Goal: Task Accomplishment & Management: Complete application form

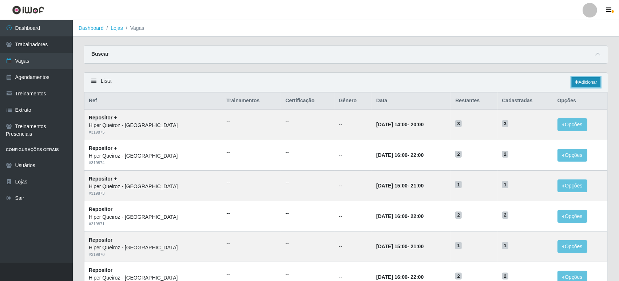
click at [597, 83] on link "Adicionar" at bounding box center [586, 82] width 29 height 10
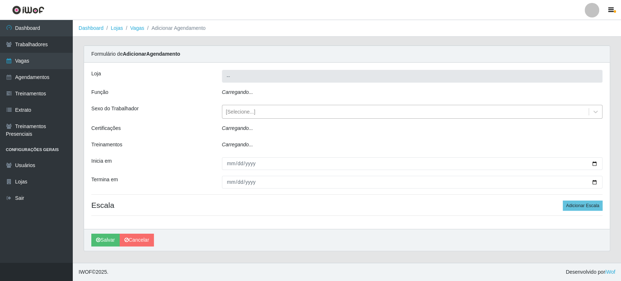
type input "Hiper Queiroz - [GEOGRAPHIC_DATA]"
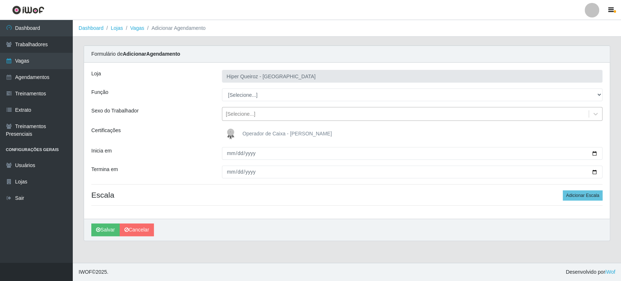
click at [241, 109] on div "[Selecione...]" at bounding box center [405, 114] width 367 height 12
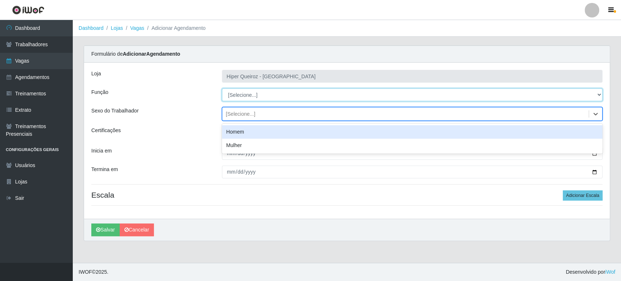
click at [242, 97] on select "[Selecione...] Embalador Embalador + Embalador ++ Repositor Repositor + Reposit…" at bounding box center [412, 94] width 381 height 13
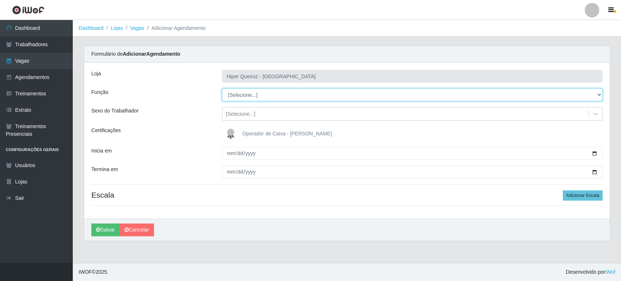
select select "24"
click at [222, 88] on select "[Selecione...] Embalador Embalador + Embalador ++ Repositor Repositor + Reposit…" at bounding box center [412, 94] width 381 height 13
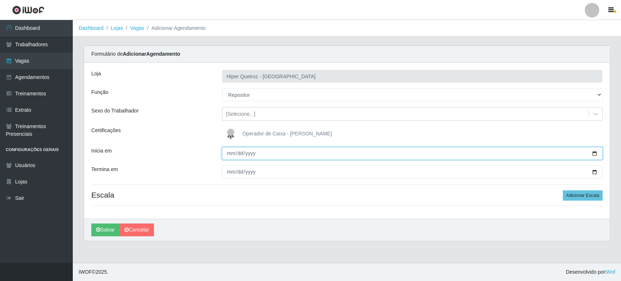
click at [595, 151] on input "Inicia em" at bounding box center [412, 153] width 381 height 13
type input "[DATE]"
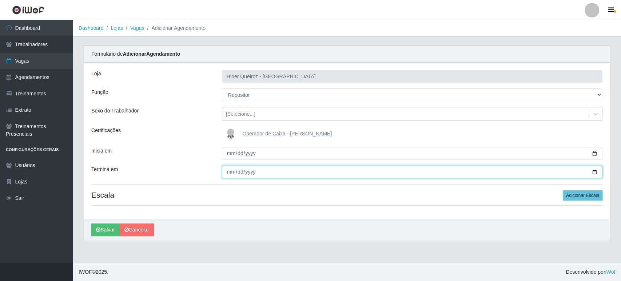
click at [598, 171] on input "Termina em" at bounding box center [412, 172] width 381 height 13
click at [595, 172] on input "Termina em" at bounding box center [412, 172] width 381 height 13
type input "[DATE]"
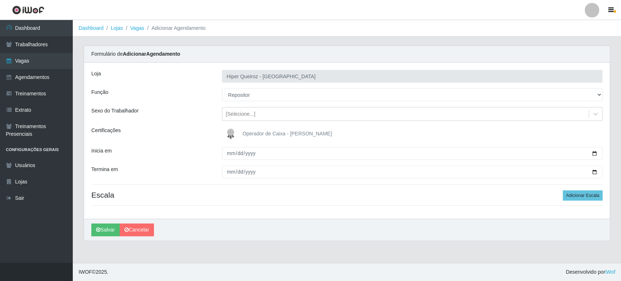
click at [175, 118] on div "Sexo do Trabalhador" at bounding box center [151, 114] width 131 height 14
click at [581, 193] on button "Adicionar Escala" at bounding box center [583, 195] width 40 height 10
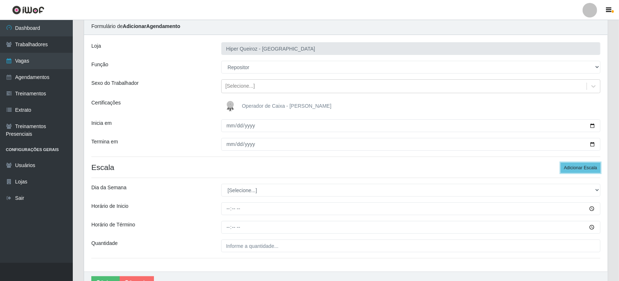
scroll to position [67, 0]
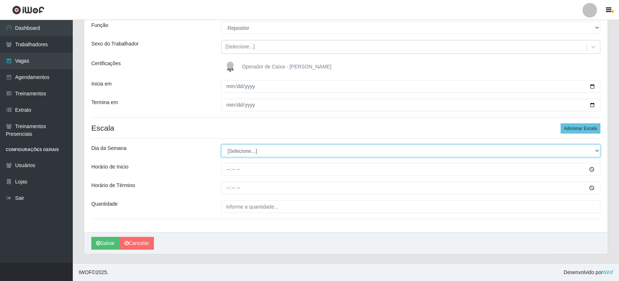
click at [229, 153] on select "[Selecione...] Segunda Terça Quarta Quinta Sexta Sábado Domingo" at bounding box center [410, 150] width 379 height 13
click at [225, 149] on select "[Selecione...] Segunda Terça Quarta Quinta Sexta Sábado Domingo" at bounding box center [410, 150] width 379 height 13
select select "2"
click at [221, 144] on select "[Selecione...] Segunda Terça Quarta Quinta Sexta Sábado Domingo" at bounding box center [410, 150] width 379 height 13
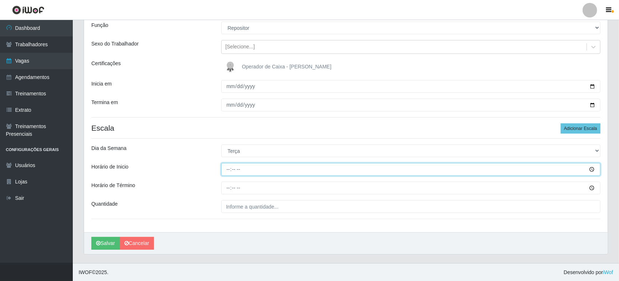
click at [230, 171] on input "Horário de Inicio" at bounding box center [410, 169] width 379 height 13
type input "16:00"
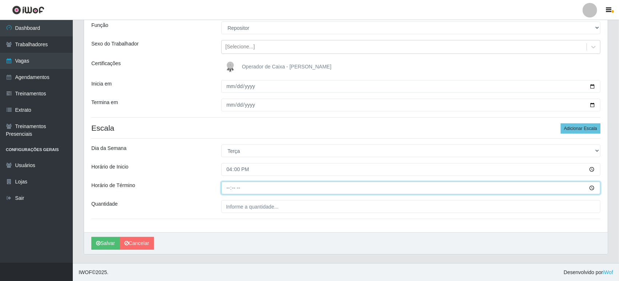
click at [227, 188] on input "Horário de Término" at bounding box center [410, 188] width 379 height 13
type input "22:00"
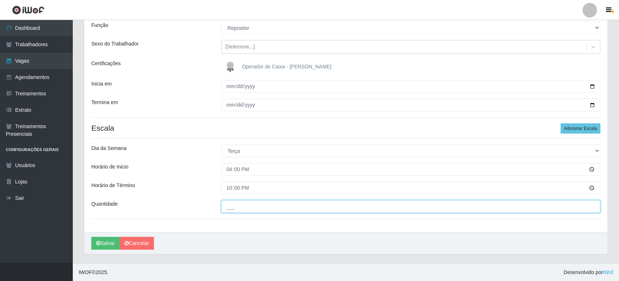
click at [232, 206] on input "___" at bounding box center [410, 206] width 379 height 13
type input "2__"
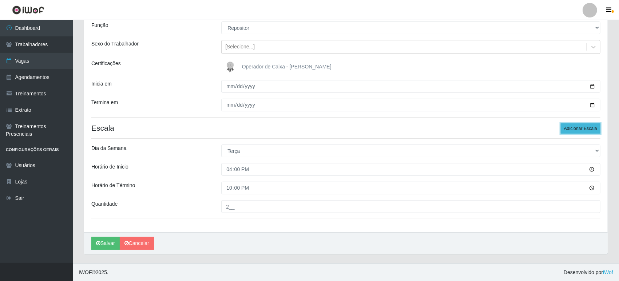
click at [579, 126] on button "Adicionar Escala" at bounding box center [581, 128] width 40 height 10
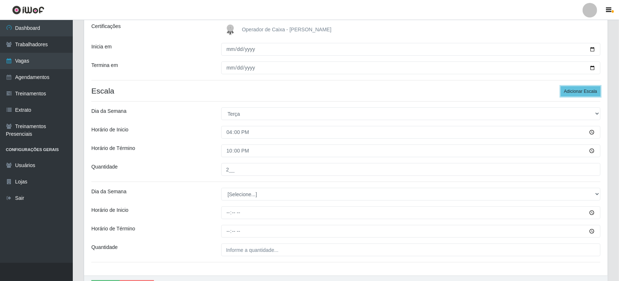
scroll to position [147, 0]
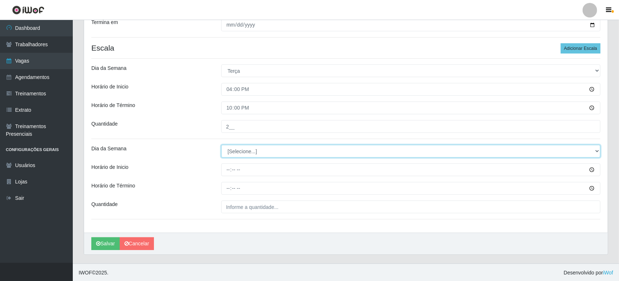
click at [238, 147] on select "[Selecione...] Segunda Terça Quarta Quinta Sexta Sábado Domingo" at bounding box center [410, 151] width 379 height 13
select select "2"
click at [221, 145] on select "[Selecione...] Segunda Terça Quarta Quinta Sexta Sábado Domingo" at bounding box center [410, 151] width 379 height 13
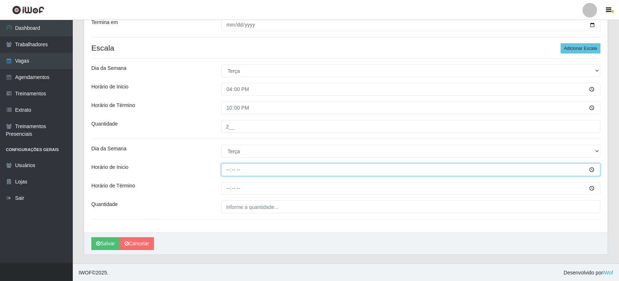
click at [227, 169] on input "Horário de Inicio" at bounding box center [410, 169] width 379 height 13
type input "09:00"
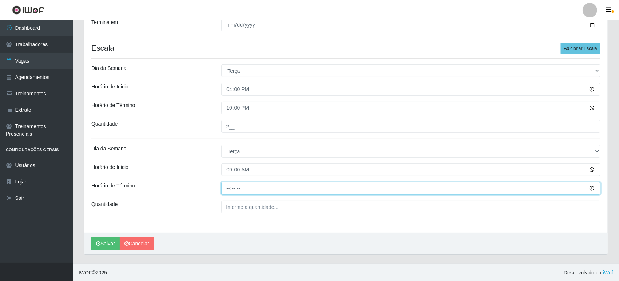
click at [226, 185] on input "Horário de Término" at bounding box center [410, 188] width 379 height 13
type input "15:00"
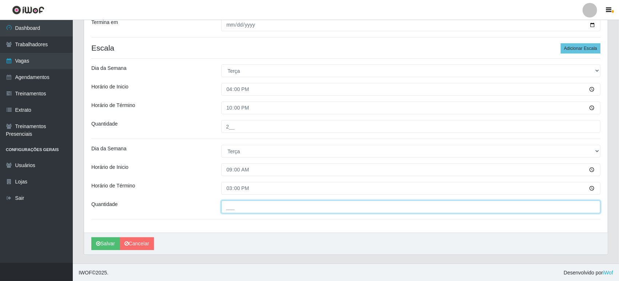
click at [230, 203] on input "___" at bounding box center [410, 207] width 379 height 13
type input "1__"
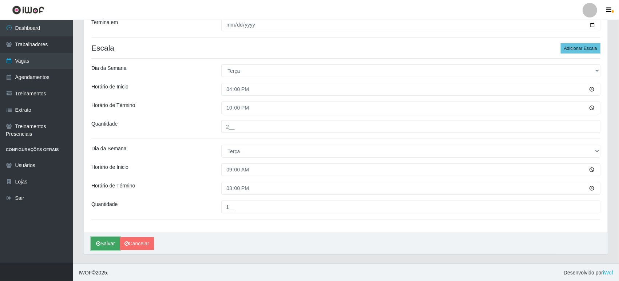
click at [107, 242] on button "Salvar" at bounding box center [105, 243] width 28 height 13
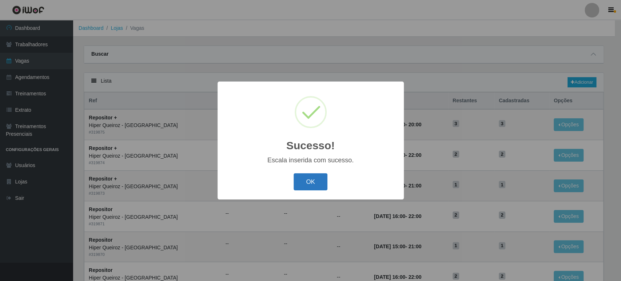
click at [314, 182] on button "OK" at bounding box center [311, 181] width 34 height 17
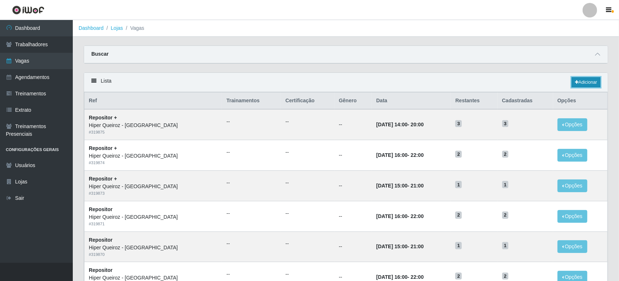
click at [587, 79] on link "Adicionar" at bounding box center [586, 82] width 29 height 10
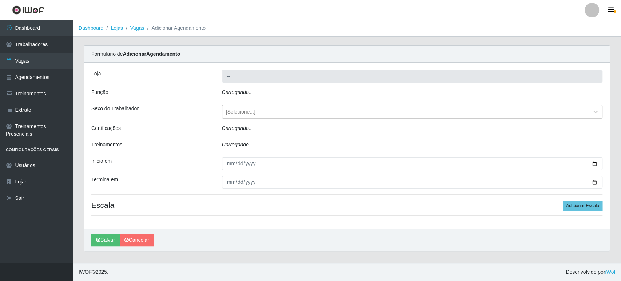
type input "Hiper Queiroz - [GEOGRAPHIC_DATA]"
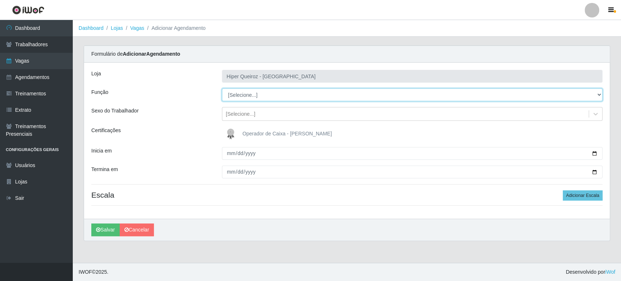
click at [241, 95] on select "[Selecione...] Embalador Embalador + Embalador ++ Repositor Repositor + Reposit…" at bounding box center [412, 94] width 381 height 13
select select "24"
click at [222, 88] on select "[Selecione...] Embalador Embalador + Embalador ++ Repositor Repositor + Reposit…" at bounding box center [412, 94] width 381 height 13
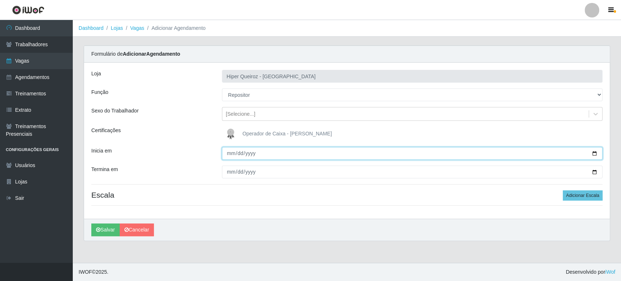
drag, startPoint x: 599, startPoint y: 154, endPoint x: 513, endPoint y: 165, distance: 86.9
click at [600, 154] on input "Inicia em" at bounding box center [412, 153] width 381 height 13
click at [595, 153] on input "Inicia em" at bounding box center [412, 153] width 381 height 13
type input "2025-08-13"
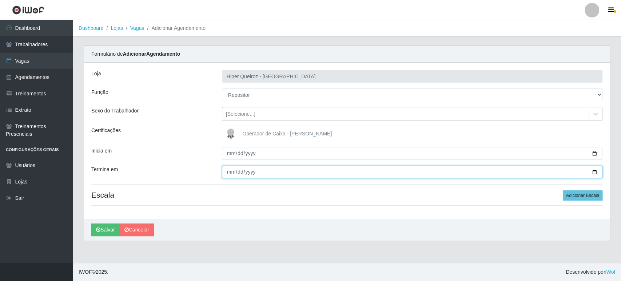
click at [594, 171] on input "Termina em" at bounding box center [412, 172] width 381 height 13
type input "2025-08-13"
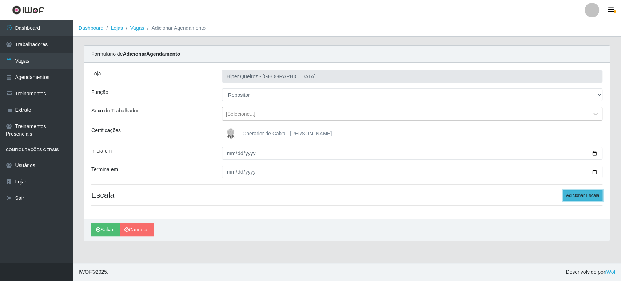
click at [585, 199] on button "Adicionar Escala" at bounding box center [583, 195] width 40 height 10
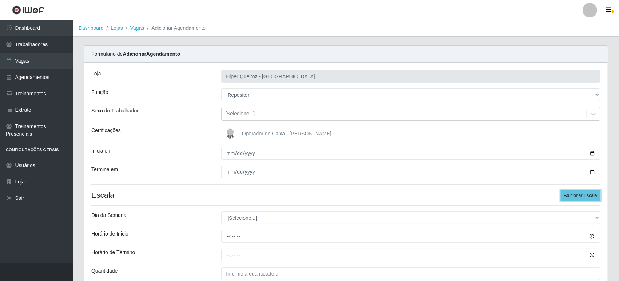
scroll to position [67, 0]
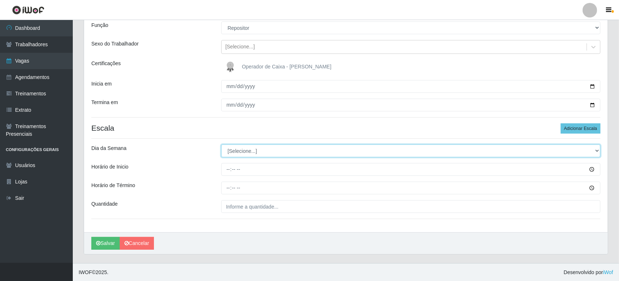
click at [240, 146] on select "[Selecione...] Segunda Terça Quarta Quinta Sexta Sábado Domingo" at bounding box center [410, 150] width 379 height 13
select select "3"
click at [221, 144] on select "[Selecione...] Segunda Terça Quarta Quinta Sexta Sábado Domingo" at bounding box center [410, 150] width 379 height 13
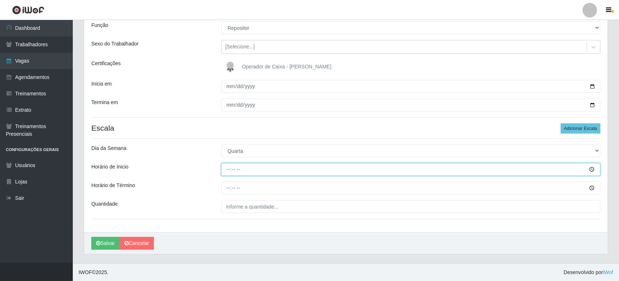
click at [228, 170] on input "Horário de Inicio" at bounding box center [410, 169] width 379 height 13
click at [227, 170] on input "Horário de Inicio" at bounding box center [410, 169] width 379 height 13
type input "09:00"
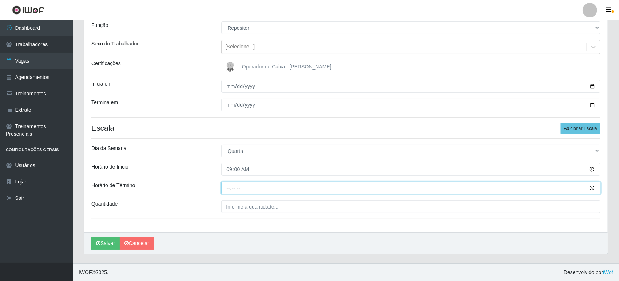
type input "15:00"
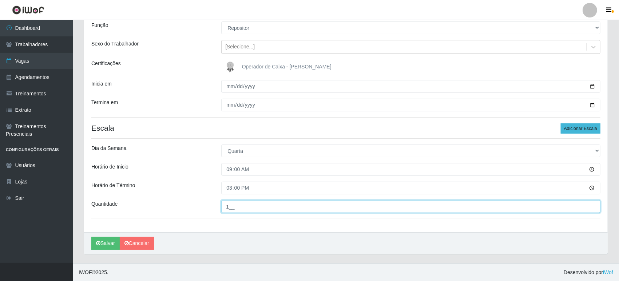
type input "1__"
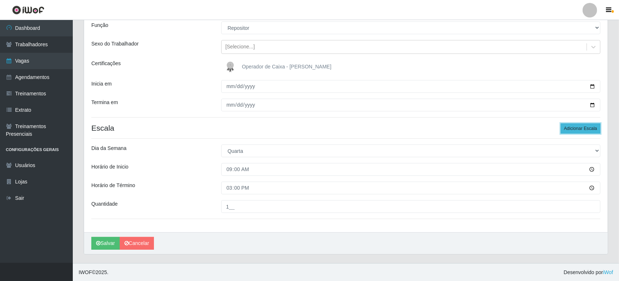
click at [576, 124] on button "Adicionar Escala" at bounding box center [581, 128] width 40 height 10
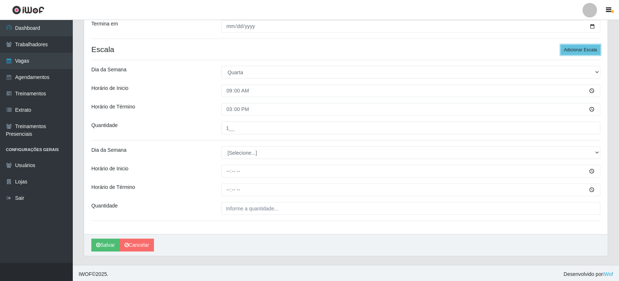
scroll to position [147, 0]
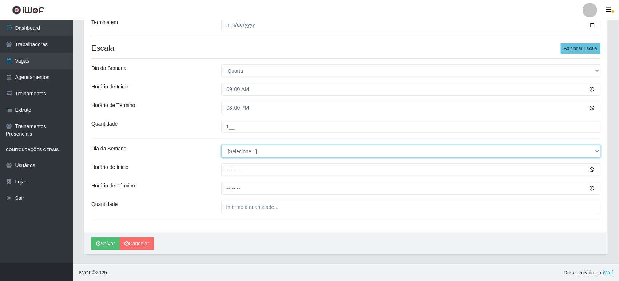
click at [236, 154] on select "[Selecione...] Segunda Terça Quarta Quinta Sexta Sábado Domingo" at bounding box center [410, 151] width 379 height 13
select select "3"
click at [221, 145] on select "[Selecione...] Segunda Terça Quarta Quinta Sexta Sábado Domingo" at bounding box center [410, 151] width 379 height 13
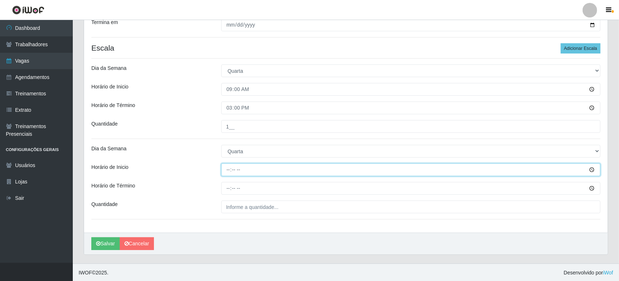
click at [226, 171] on input "Horário de Inicio" at bounding box center [410, 169] width 379 height 13
type input "16:00"
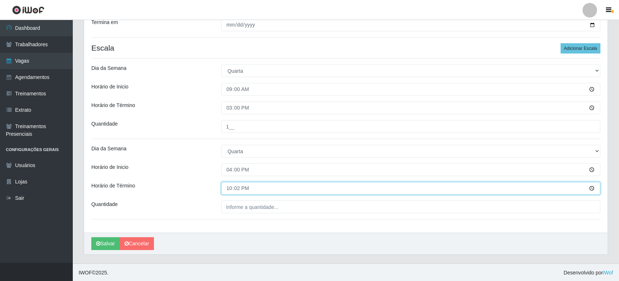
type input "22:00"
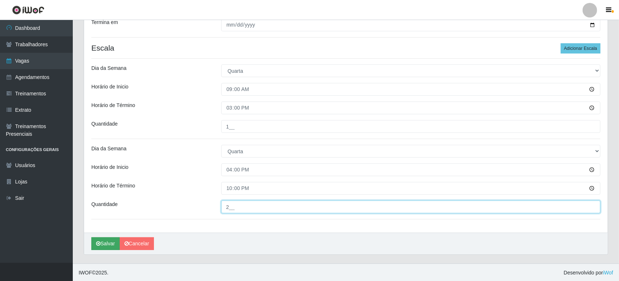
type input "2__"
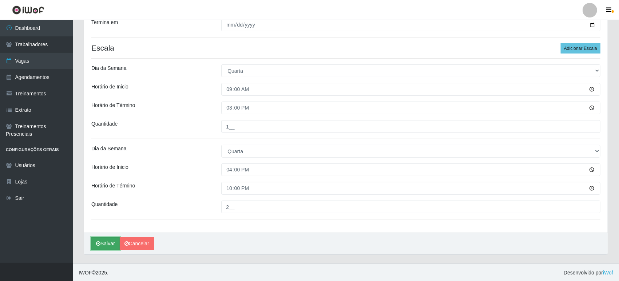
click at [106, 243] on button "Salvar" at bounding box center [105, 243] width 28 height 13
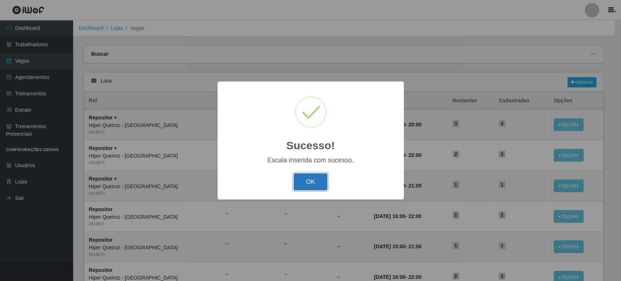
click at [315, 182] on button "OK" at bounding box center [311, 181] width 34 height 17
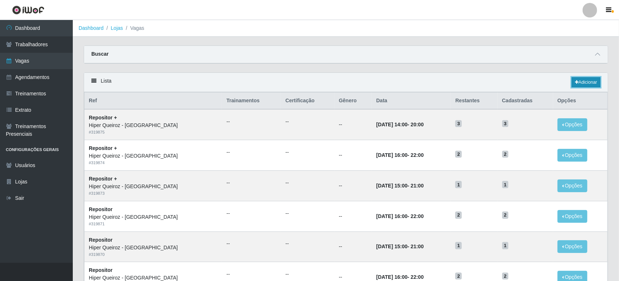
click at [588, 81] on link "Adicionar" at bounding box center [586, 82] width 29 height 10
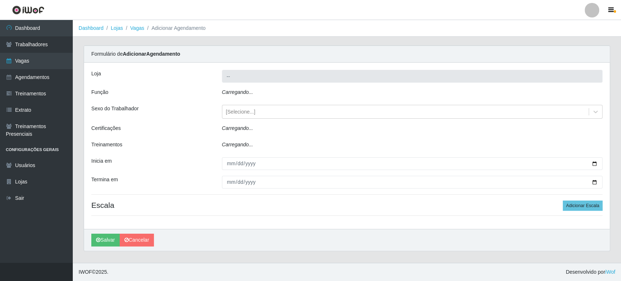
type input "Hiper Queiroz - [GEOGRAPHIC_DATA]"
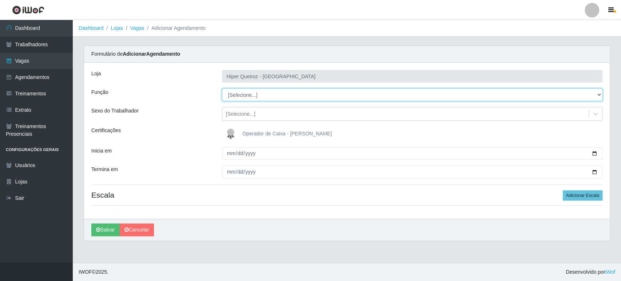
click at [242, 95] on select "[Selecione...] Embalador Embalador + Embalador ++ Repositor Repositor + Reposit…" at bounding box center [412, 94] width 381 height 13
select select "24"
click at [222, 88] on select "[Selecione...] Embalador Embalador + Embalador ++ Repositor Repositor + Reposit…" at bounding box center [412, 94] width 381 height 13
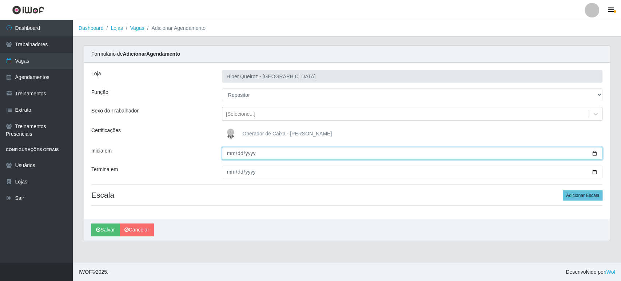
click at [231, 153] on input "Inicia em" at bounding box center [412, 153] width 381 height 13
type input "2025-08-14"
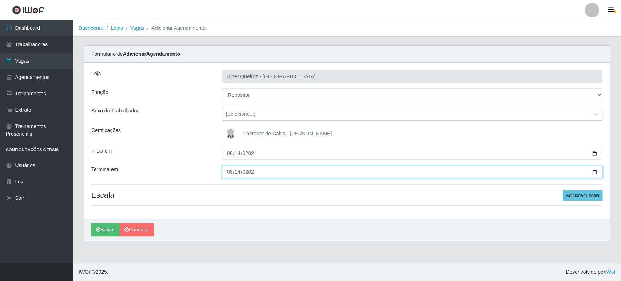
type input "2025-08-14"
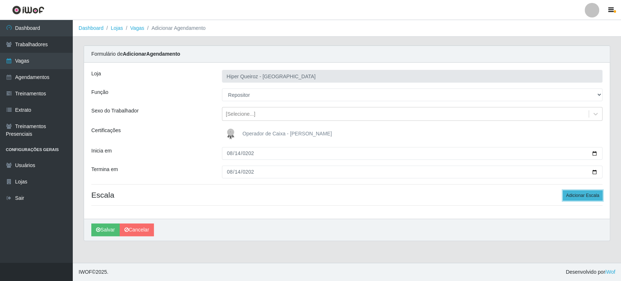
click at [577, 194] on button "Adicionar Escala" at bounding box center [583, 195] width 40 height 10
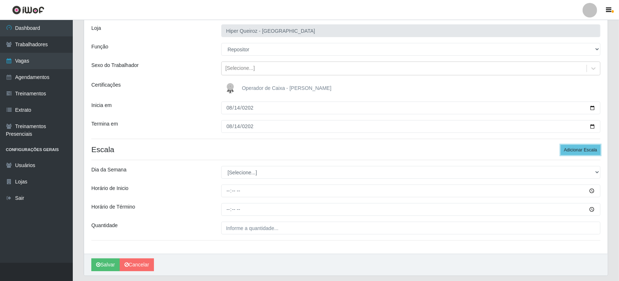
scroll to position [67, 0]
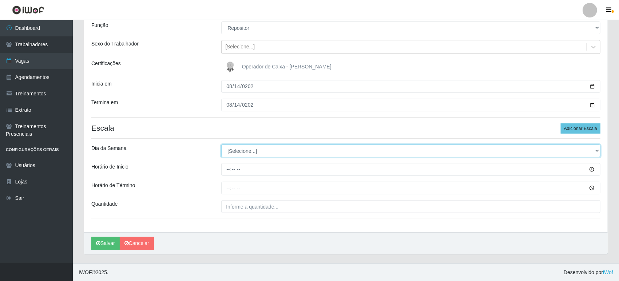
click at [247, 148] on select "[Selecione...] Segunda Terça Quarta Quinta Sexta Sábado Domingo" at bounding box center [410, 150] width 379 height 13
click at [243, 151] on select "[Selecione...] Segunda Terça Quarta Quinta Sexta Sábado Domingo" at bounding box center [410, 150] width 379 height 13
select select "4"
click at [221, 144] on select "[Selecione...] Segunda Terça Quarta Quinta Sexta Sábado Domingo" at bounding box center [410, 150] width 379 height 13
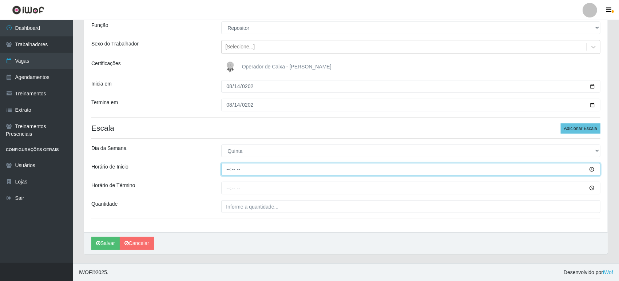
click at [227, 168] on input "Horário de Inicio" at bounding box center [410, 169] width 379 height 13
type input "09:00"
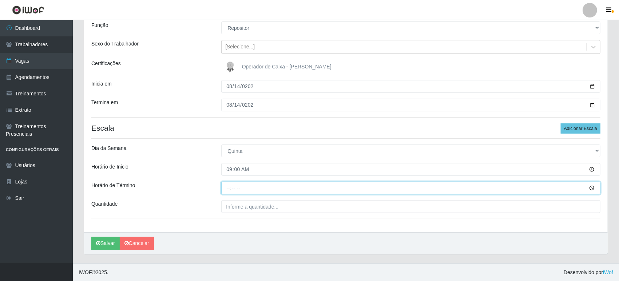
type input "15:00"
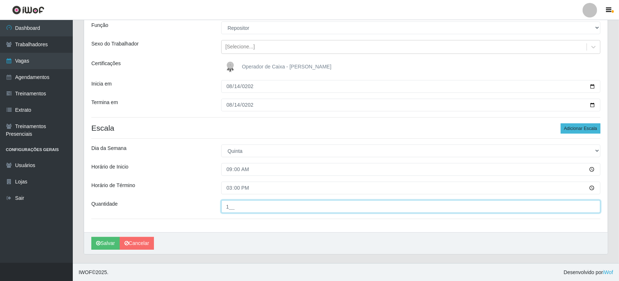
type input "1__"
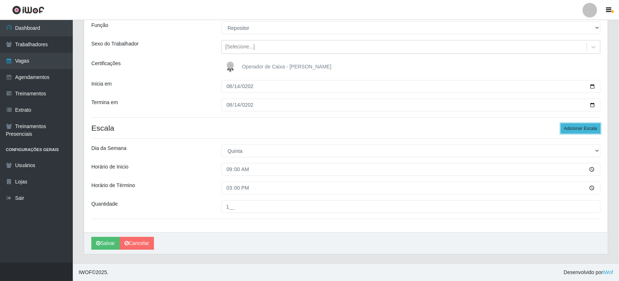
click at [580, 128] on button "Adicionar Escala" at bounding box center [581, 128] width 40 height 10
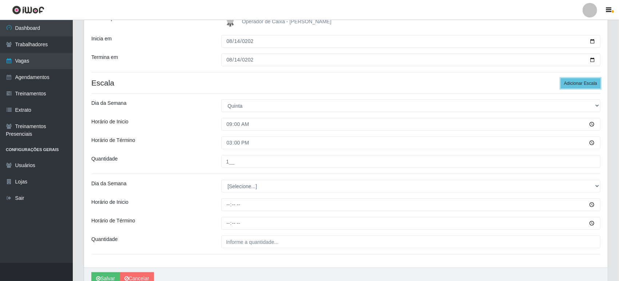
scroll to position [147, 0]
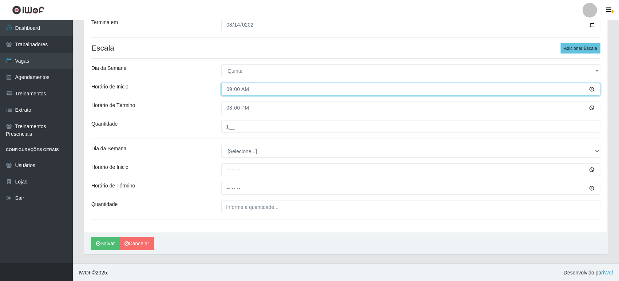
click at [229, 89] on input "09:00" at bounding box center [410, 89] width 379 height 13
type input "08:00"
drag, startPoint x: 230, startPoint y: 108, endPoint x: 230, endPoint y: 104, distance: 3.7
click at [230, 107] on input "15:00" at bounding box center [410, 108] width 379 height 13
type input "14:00"
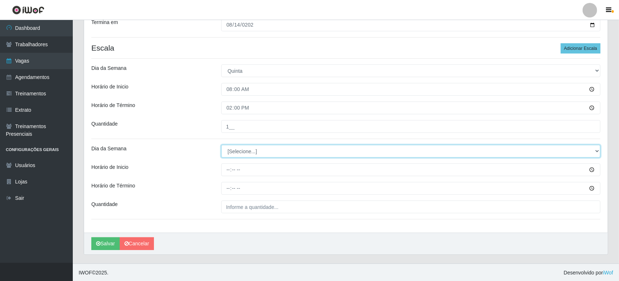
click at [227, 151] on select "[Selecione...] Segunda Terça Quarta Quinta Sexta Sábado Domingo" at bounding box center [410, 151] width 379 height 13
click at [242, 149] on select "[Selecione...] Segunda Terça Quarta Quinta Sexta Sábado Domingo" at bounding box center [410, 151] width 379 height 13
select select "4"
click at [221, 145] on select "[Selecione...] Segunda Terça Quarta Quinta Sexta Sábado Domingo" at bounding box center [410, 151] width 379 height 13
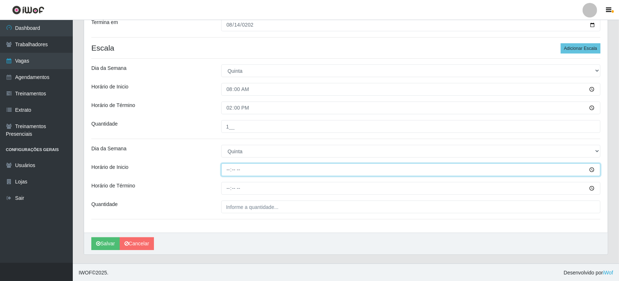
click at [227, 169] on input "Horário de Inicio" at bounding box center [410, 169] width 379 height 13
type input "16:00"
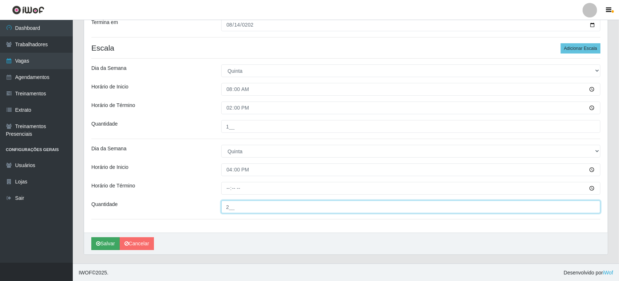
type input "2__"
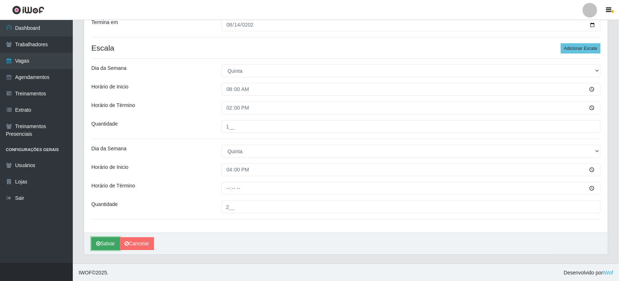
click at [111, 241] on button "Salvar" at bounding box center [105, 243] width 28 height 13
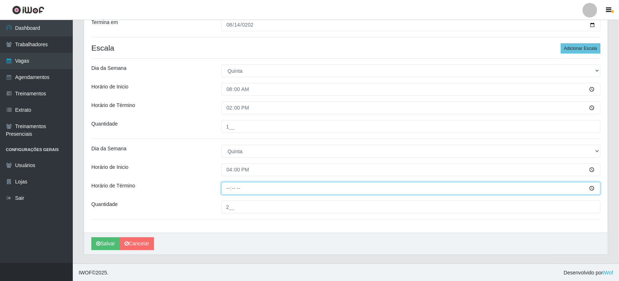
type input "22:00"
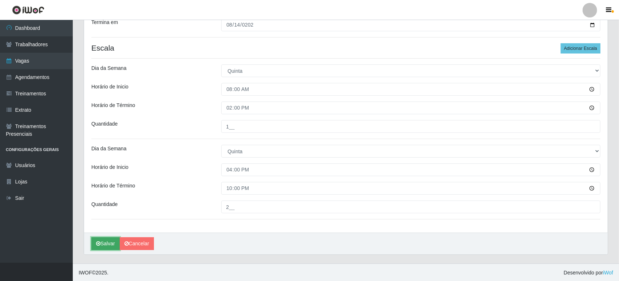
click at [100, 242] on button "Salvar" at bounding box center [105, 243] width 28 height 13
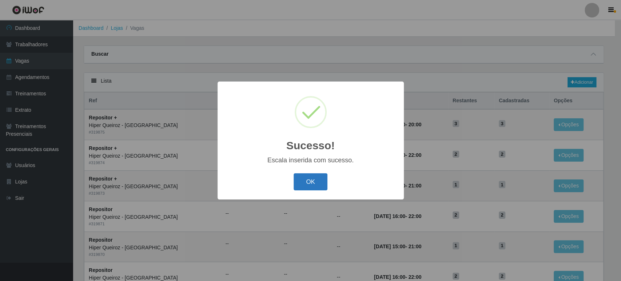
click at [300, 179] on button "OK" at bounding box center [311, 181] width 34 height 17
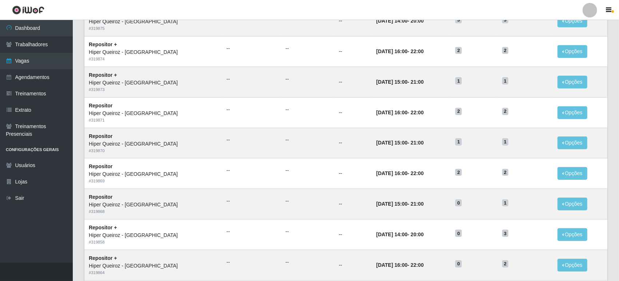
scroll to position [334, 0]
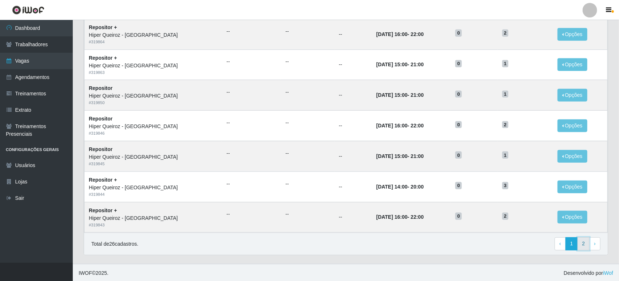
click at [583, 239] on link "2" at bounding box center [584, 243] width 12 height 13
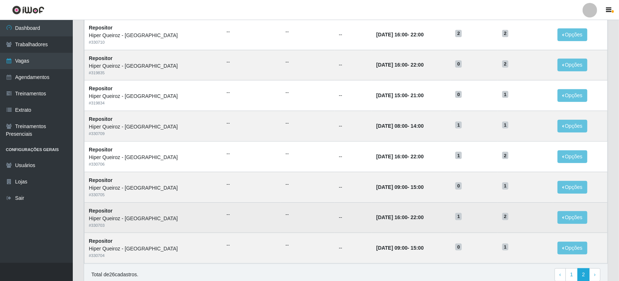
scroll to position [213, 0]
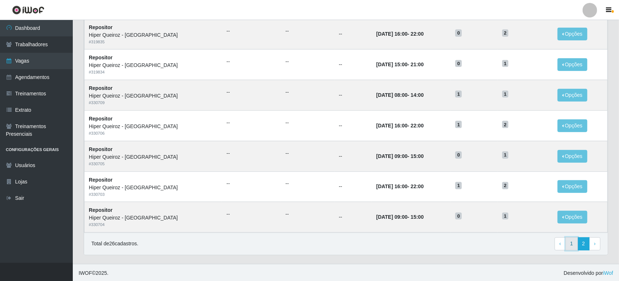
click at [570, 241] on link "1" at bounding box center [572, 243] width 12 height 13
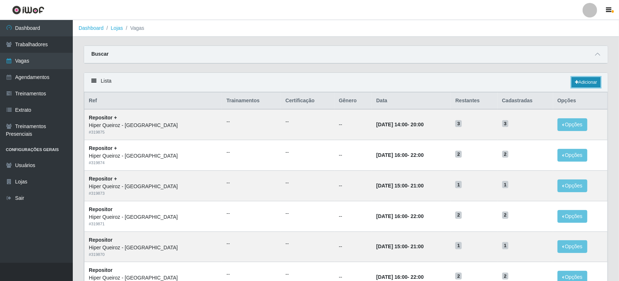
click at [588, 79] on link "Adicionar" at bounding box center [586, 82] width 29 height 10
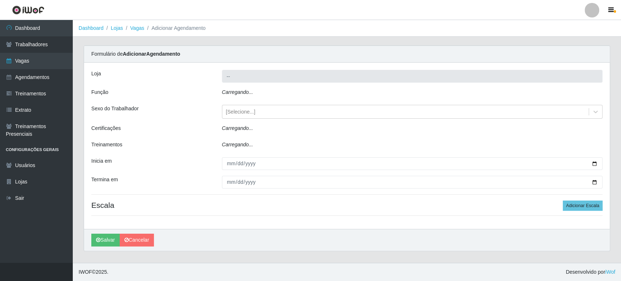
type input "Hiper Queiroz - [GEOGRAPHIC_DATA]"
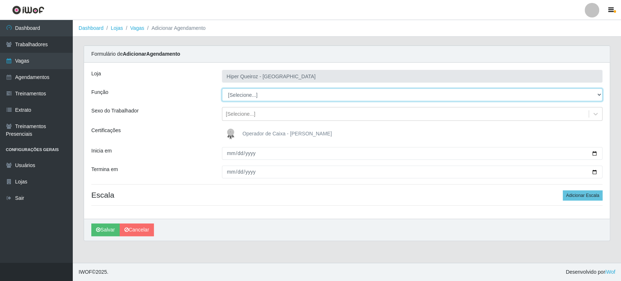
click at [294, 90] on select "[Selecione...] Embalador Embalador + Embalador ++ Repositor Repositor + Reposit…" at bounding box center [412, 94] width 381 height 13
select select "24"
click at [222, 88] on select "[Selecione...] Embalador Embalador + Embalador ++ Repositor Repositor + Reposit…" at bounding box center [412, 94] width 381 height 13
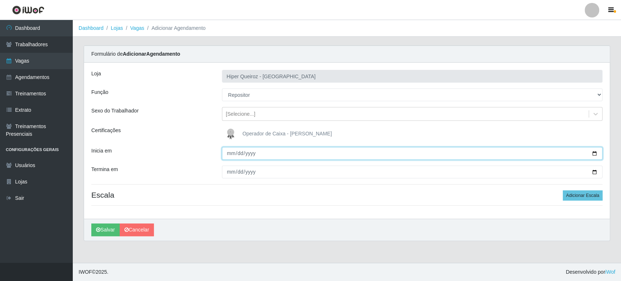
click at [595, 152] on input "Inicia em" at bounding box center [412, 153] width 381 height 13
type input "2025-08-18"
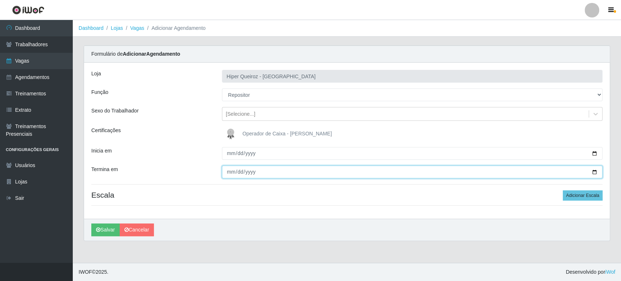
click at [230, 171] on input "Termina em" at bounding box center [412, 172] width 381 height 13
type input "2025-08-18"
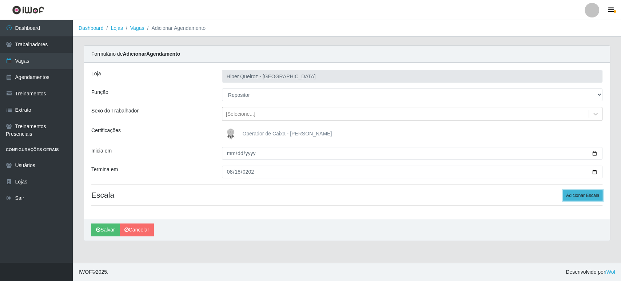
click at [585, 196] on button "Adicionar Escala" at bounding box center [583, 195] width 40 height 10
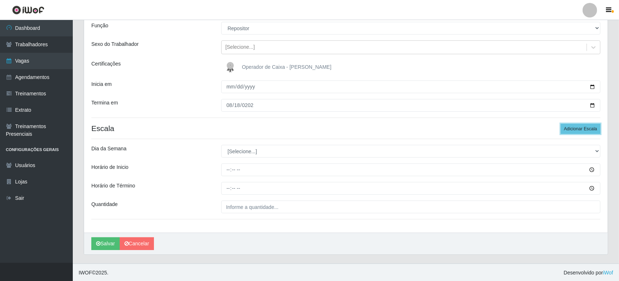
scroll to position [67, 0]
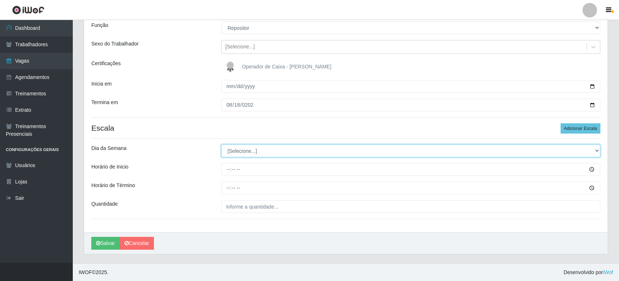
click at [241, 151] on select "[Selecione...] Segunda Terça Quarta Quinta Sexta Sábado Domingo" at bounding box center [410, 150] width 379 height 13
select select "1"
click at [221, 144] on select "[Selecione...] Segunda Terça Quarta Quinta Sexta Sábado Domingo" at bounding box center [410, 150] width 379 height 13
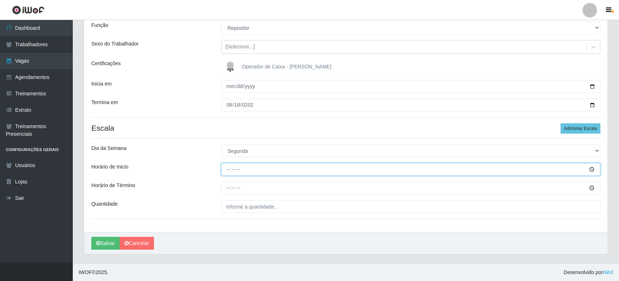
click at [229, 171] on input "Horário de Inicio" at bounding box center [410, 169] width 379 height 13
type input "08:00"
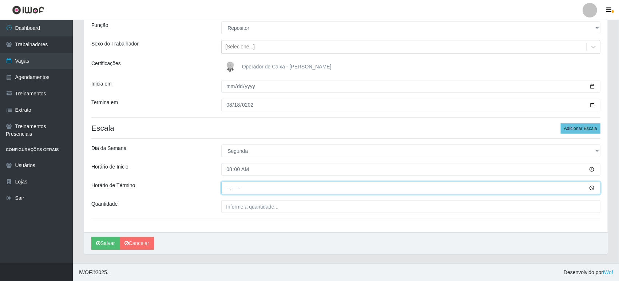
type input "14:00"
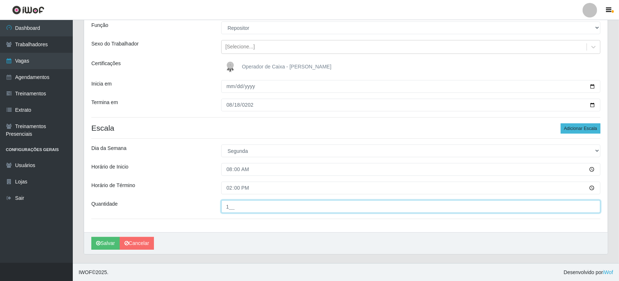
type input "1__"
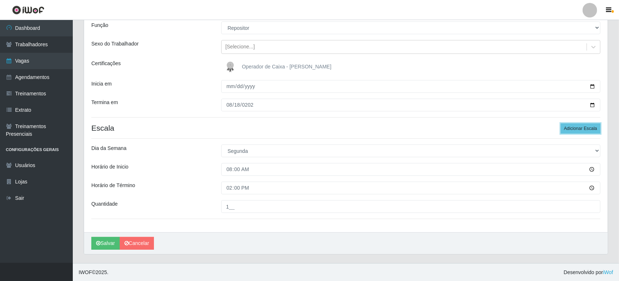
drag, startPoint x: 582, startPoint y: 131, endPoint x: 321, endPoint y: 174, distance: 264.9
click at [574, 131] on button "Adicionar Escala" at bounding box center [581, 128] width 40 height 10
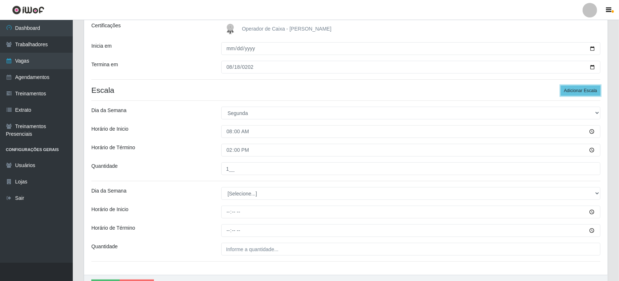
scroll to position [147, 0]
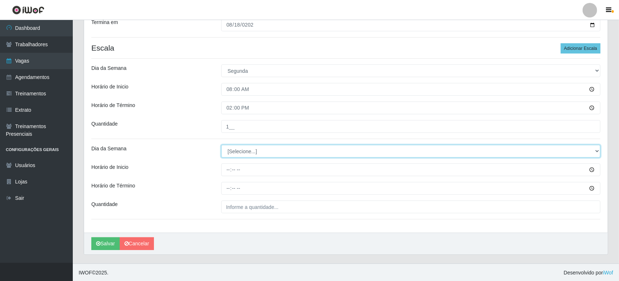
click at [234, 150] on select "[Selecione...] Segunda Terça Quarta Quinta Sexta Sábado Domingo" at bounding box center [410, 151] width 379 height 13
select select "1"
click at [221, 145] on select "[Selecione...] Segunda Terça Quarta Quinta Sexta Sábado Domingo" at bounding box center [410, 151] width 379 height 13
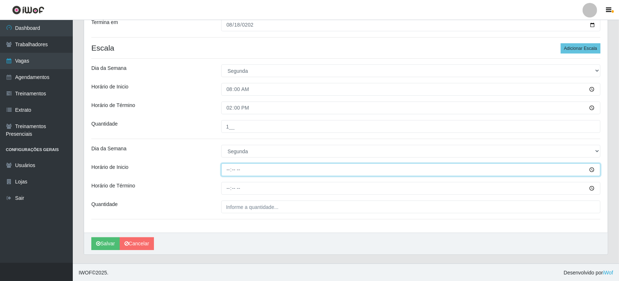
click at [227, 169] on input "Horário de Inicio" at bounding box center [410, 169] width 379 height 13
type input "16:00"
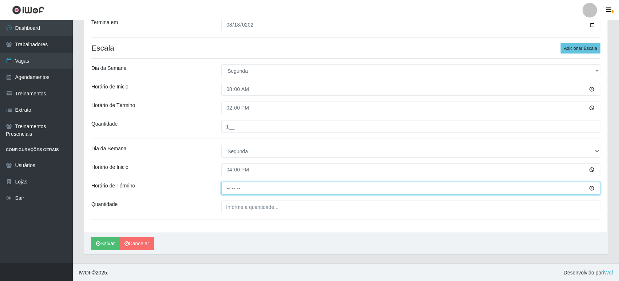
type input "22:00"
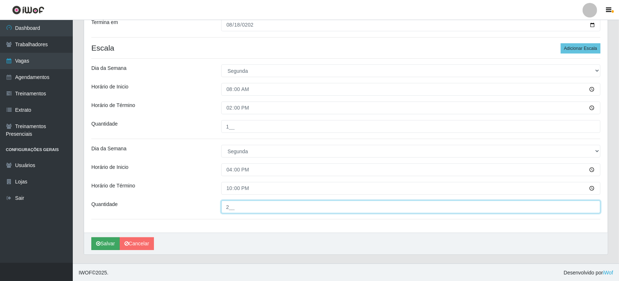
type input "2__"
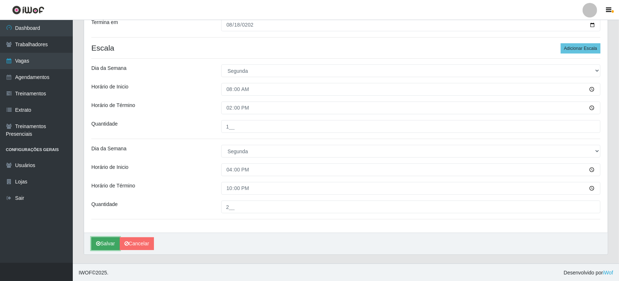
click at [111, 244] on button "Salvar" at bounding box center [105, 243] width 28 height 13
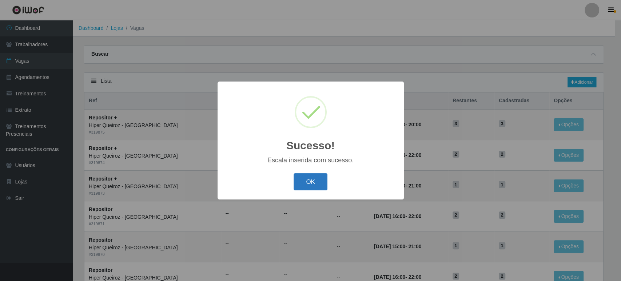
click at [306, 181] on button "OK" at bounding box center [311, 181] width 34 height 17
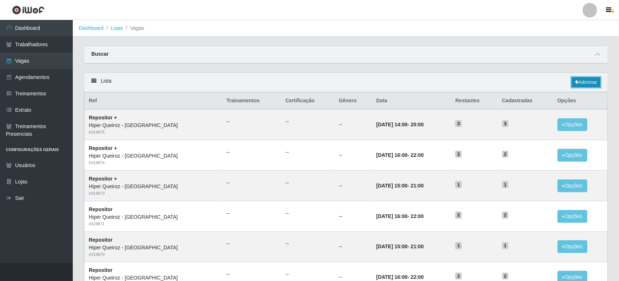
click at [588, 83] on link "Adicionar" at bounding box center [586, 82] width 29 height 10
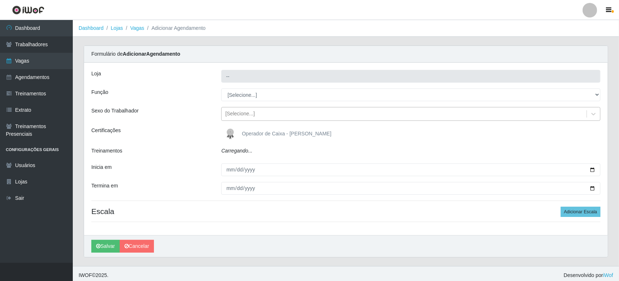
type input "Hiper Queiroz - [GEOGRAPHIC_DATA]"
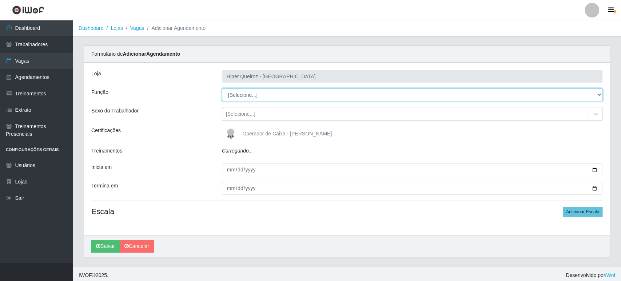
click at [237, 99] on select "[Selecione...] Embalador Embalador + Embalador ++ Repositor Repositor + Reposit…" at bounding box center [412, 94] width 381 height 13
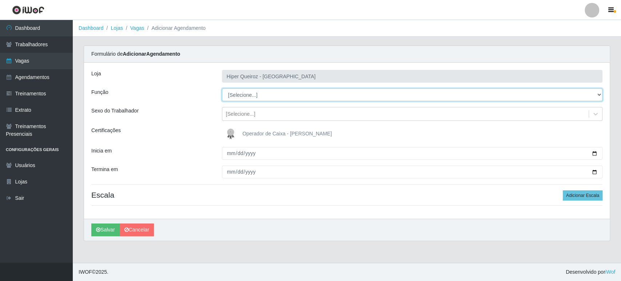
select select "24"
click at [222, 88] on select "[Selecione...] Embalador Embalador + Embalador ++ Repositor Repositor + Reposit…" at bounding box center [412, 94] width 381 height 13
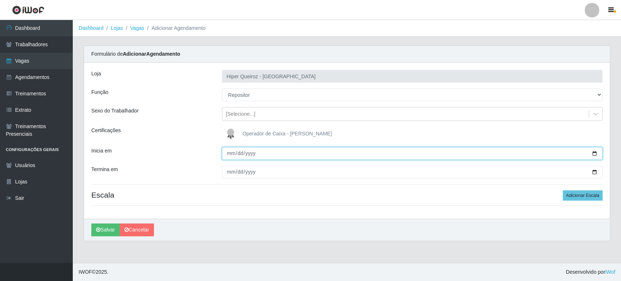
click at [230, 152] on input "Inicia em" at bounding box center [412, 153] width 381 height 13
click at [230, 154] on input "Inicia em" at bounding box center [412, 153] width 381 height 13
type input "2028-08-19"
click at [251, 153] on input "0005-08-19" at bounding box center [412, 153] width 381 height 13
type input "2025-08-19"
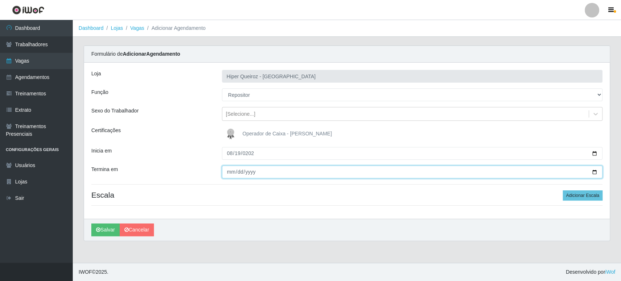
type input "0001-08-19"
type input "2025-08-19"
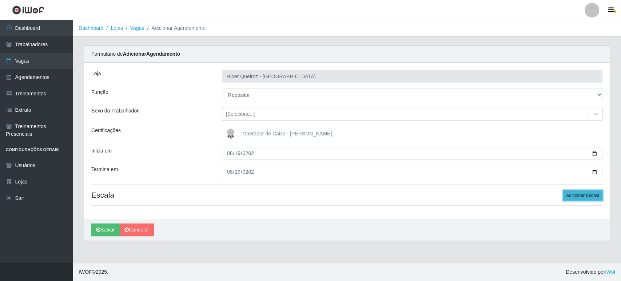
drag, startPoint x: 595, startPoint y: 191, endPoint x: 599, endPoint y: 191, distance: 4.4
click at [594, 191] on button "Adicionar Escala" at bounding box center [583, 195] width 40 height 10
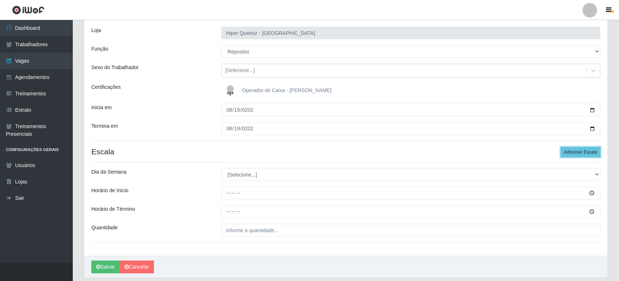
scroll to position [67, 0]
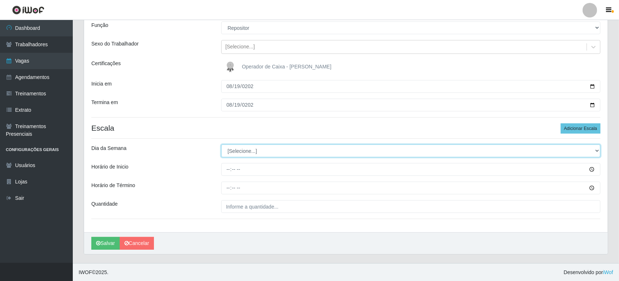
click at [243, 150] on select "[Selecione...] Segunda Terça Quarta Quinta Sexta Sábado Domingo" at bounding box center [410, 150] width 379 height 13
select select "2"
click at [221, 144] on select "[Selecione...] Segunda Terça Quarta Quinta Sexta Sábado Domingo" at bounding box center [410, 150] width 379 height 13
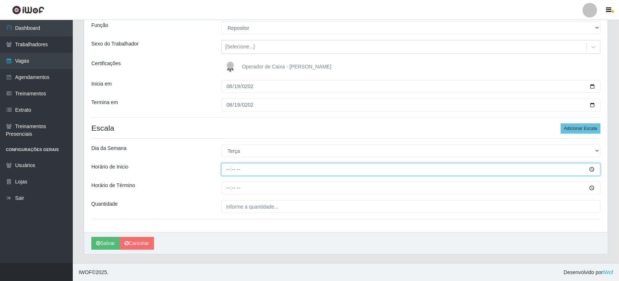
click at [224, 166] on input "Horário de Inicio" at bounding box center [410, 169] width 379 height 13
type input "08:00"
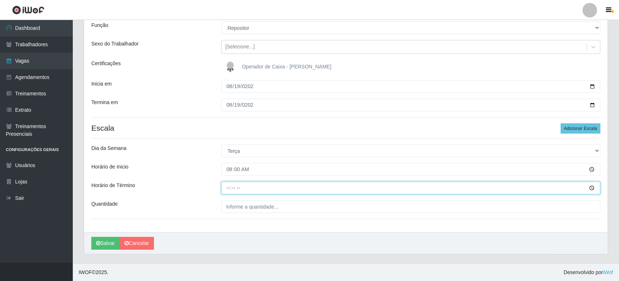
type input "14:00"
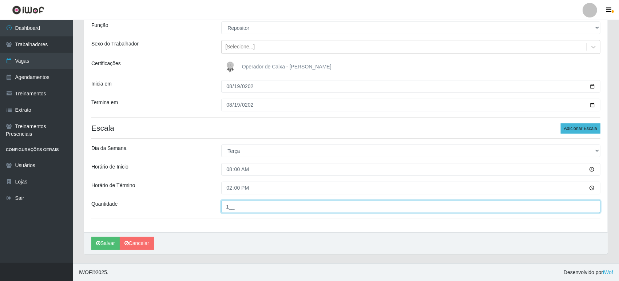
type input "1__"
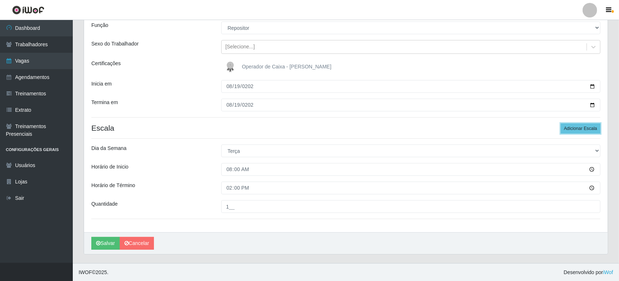
drag, startPoint x: 577, startPoint y: 131, endPoint x: 559, endPoint y: 131, distance: 18.2
click at [575, 131] on button "Adicionar Escala" at bounding box center [581, 128] width 40 height 10
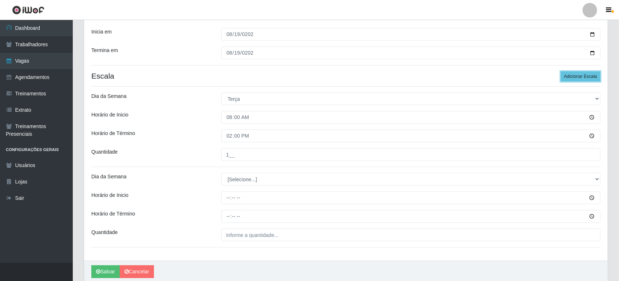
scroll to position [147, 0]
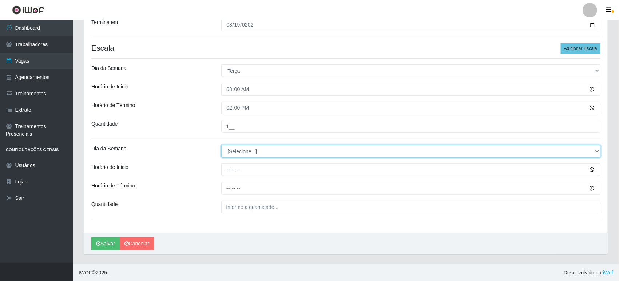
click at [237, 155] on select "[Selecione...] Segunda Terça Quarta Quinta Sexta Sábado Domingo" at bounding box center [410, 151] width 379 height 13
select select "2"
click at [221, 145] on select "[Selecione...] Segunda Terça Quarta Quinta Sexta Sábado Domingo" at bounding box center [410, 151] width 379 height 13
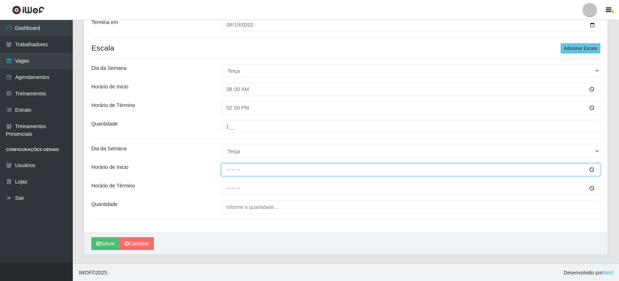
click at [226, 170] on input "Horário de Inicio" at bounding box center [410, 169] width 379 height 13
type input "16:00"
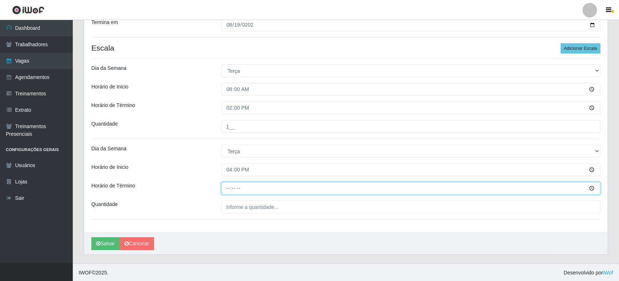
type input "22:00"
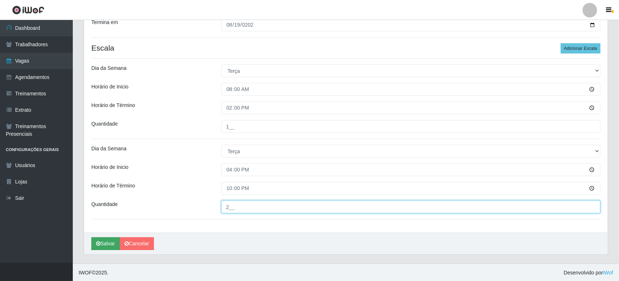
type input "2__"
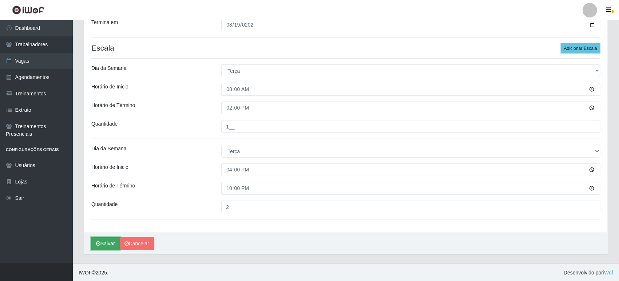
click at [105, 245] on button "Salvar" at bounding box center [105, 243] width 28 height 13
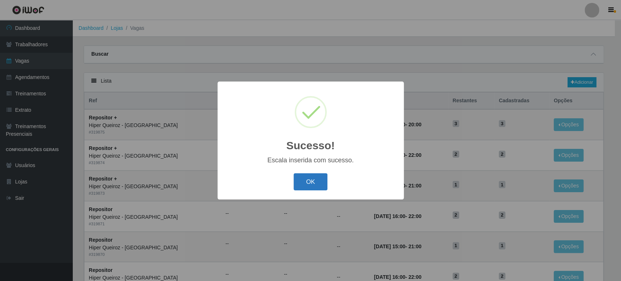
click at [309, 180] on button "OK" at bounding box center [311, 181] width 34 height 17
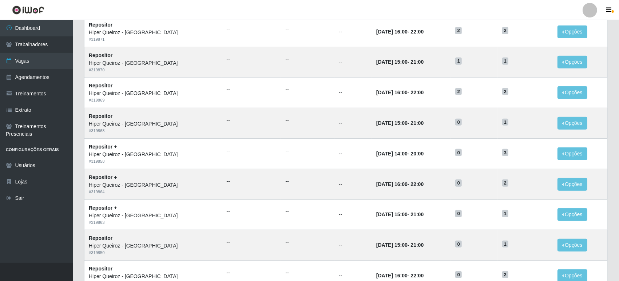
scroll to position [323, 0]
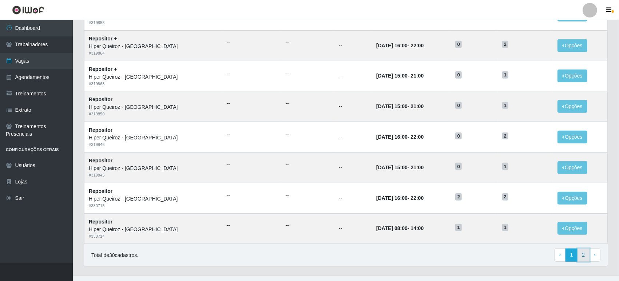
click at [585, 258] on link "2" at bounding box center [584, 255] width 12 height 13
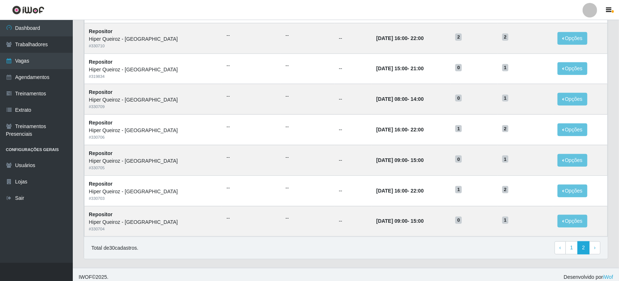
scroll to position [334, 0]
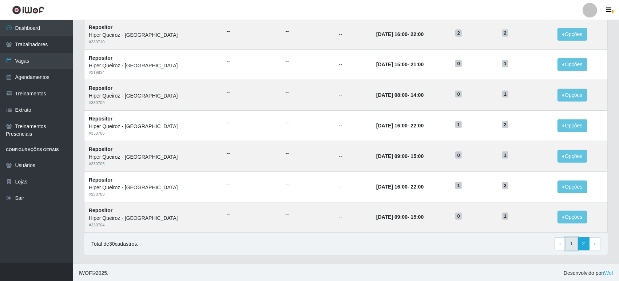
click at [573, 241] on link "1" at bounding box center [572, 243] width 12 height 13
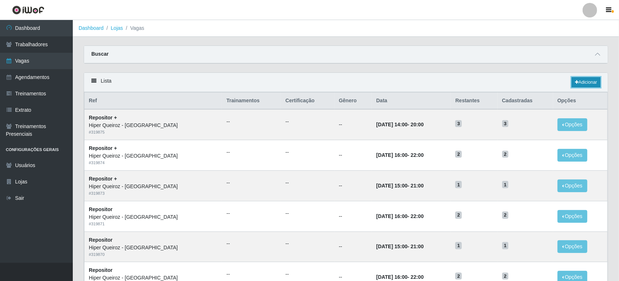
click at [582, 85] on link "Adicionar" at bounding box center [586, 82] width 29 height 10
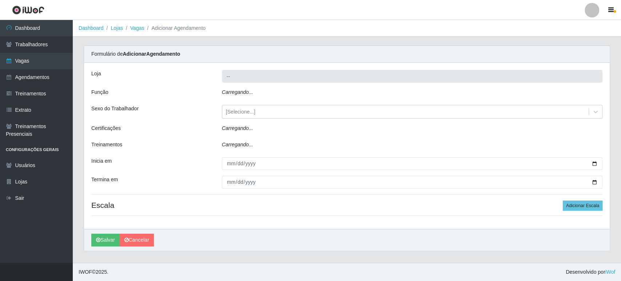
type input "Hiper Queiroz - [GEOGRAPHIC_DATA]"
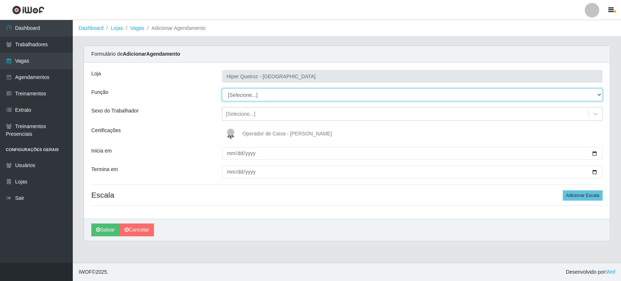
click at [237, 95] on select "[Selecione...] Embalador Embalador + Embalador ++ Repositor Repositor + Reposit…" at bounding box center [412, 94] width 381 height 13
select select "24"
click at [222, 88] on select "[Selecione...] Embalador Embalador + Embalador ++ Repositor Repositor + Reposit…" at bounding box center [412, 94] width 381 height 13
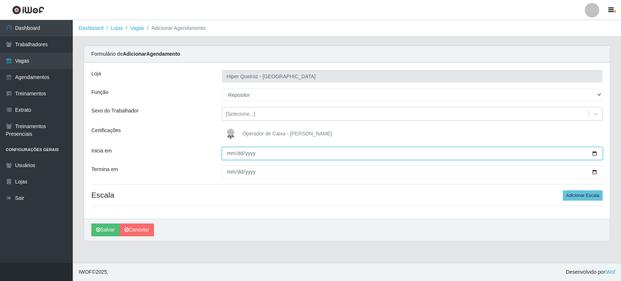
click at [230, 151] on input "Inicia em" at bounding box center [412, 153] width 381 height 13
type input "[DATE]"
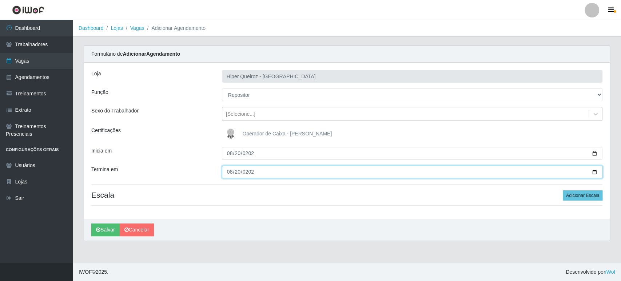
type input "[DATE]"
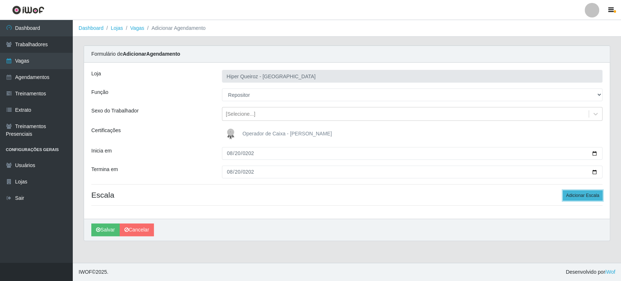
click at [580, 192] on button "Adicionar Escala" at bounding box center [583, 195] width 40 height 10
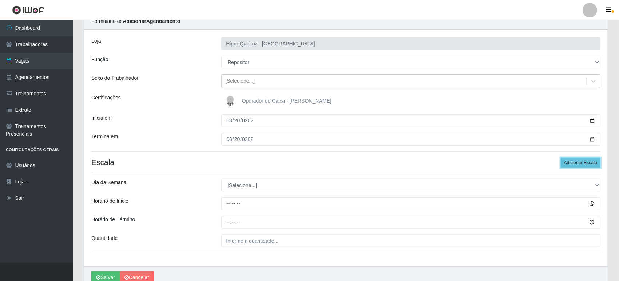
scroll to position [67, 0]
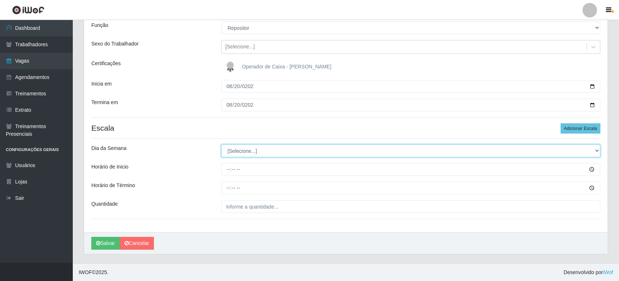
click at [242, 148] on select "[Selecione...] Segunda Terça Quarta Quinta Sexta Sábado Domingo" at bounding box center [410, 150] width 379 height 13
click at [244, 150] on select "[Selecione...] Segunda Terça Quarta Quinta Sexta Sábado Domingo" at bounding box center [410, 150] width 379 height 13
select select "3"
click at [221, 144] on select "[Selecione...] Segunda Terça Quarta Quinta Sexta Sábado Domingo" at bounding box center [410, 150] width 379 height 13
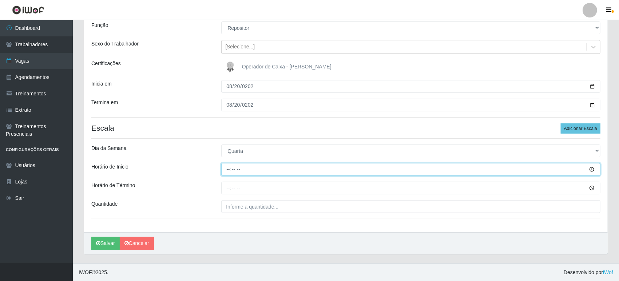
click at [225, 171] on input "Horário de Inicio" at bounding box center [410, 169] width 379 height 13
type input "08:00"
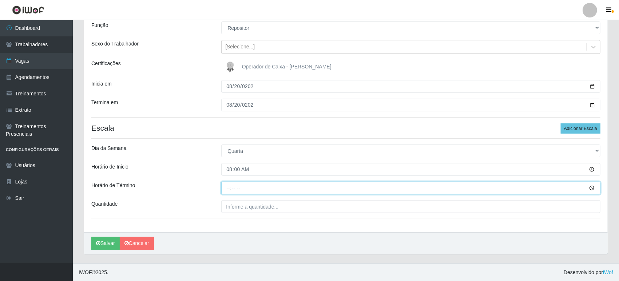
type input "14:00"
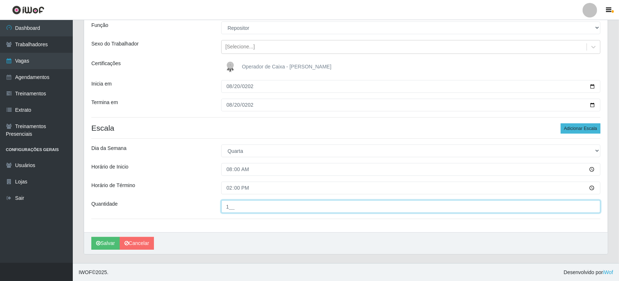
type input "1__"
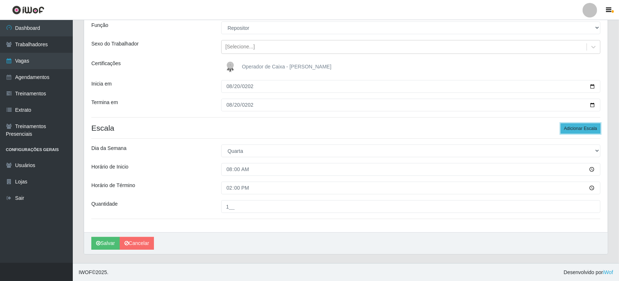
click at [584, 130] on button "Adicionar Escala" at bounding box center [581, 128] width 40 height 10
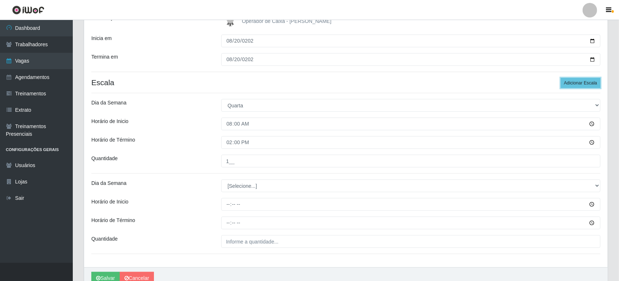
scroll to position [147, 0]
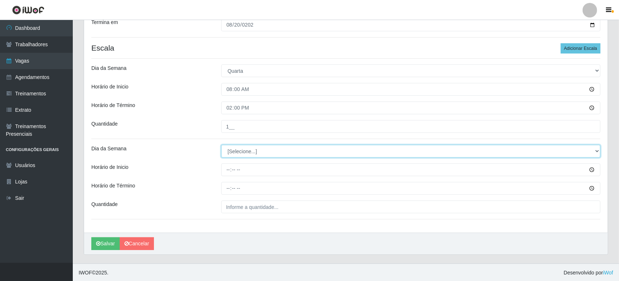
click at [230, 152] on select "[Selecione...] Segunda Terça Quarta Quinta Sexta Sábado Domingo" at bounding box center [410, 151] width 379 height 13
click at [233, 157] on select "[Selecione...] Segunda Terça Quarta Quinta Sexta Sábado Domingo" at bounding box center [410, 151] width 379 height 13
click at [221, 145] on select "[Selecione...] Segunda Terça Quarta Quinta Sexta Sábado Domingo" at bounding box center [410, 151] width 379 height 13
click at [231, 154] on select "[Selecione...] Segunda Terça Quarta Quinta Sexta Sábado Domingo" at bounding box center [410, 151] width 379 height 13
select select "3"
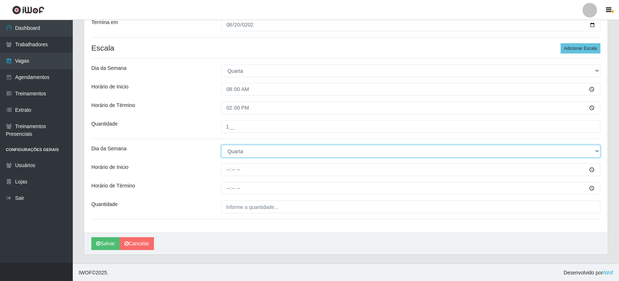
click at [221, 145] on select "[Selecione...] Segunda Terça Quarta Quinta Sexta Sábado Domingo" at bounding box center [410, 151] width 379 height 13
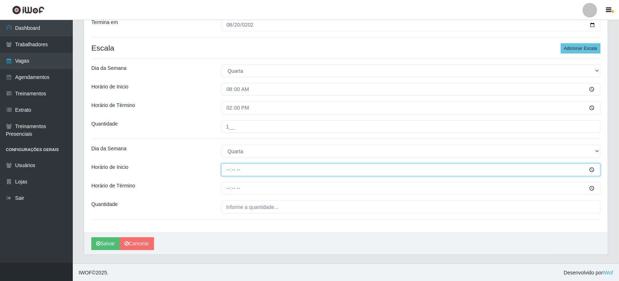
click at [229, 172] on input "Horário de Inicio" at bounding box center [410, 169] width 379 height 13
type input "16:00"
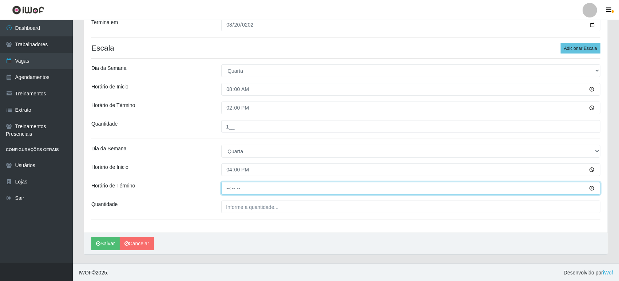
type input "22:00"
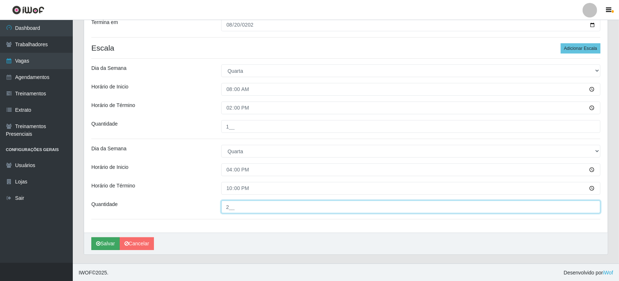
type input "2__"
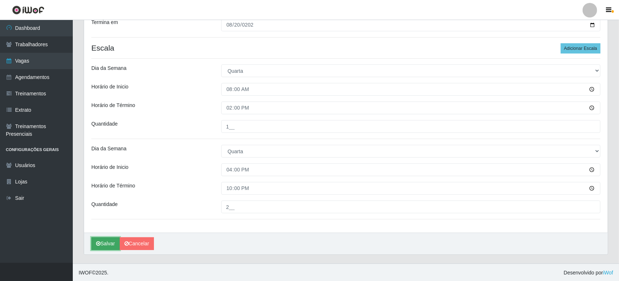
click at [111, 243] on button "Salvar" at bounding box center [105, 243] width 28 height 13
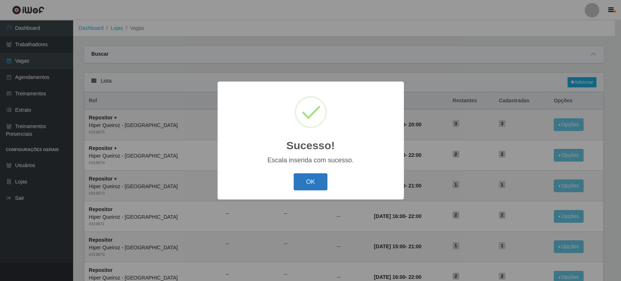
click at [310, 185] on button "OK" at bounding box center [311, 181] width 34 height 17
